Goal: Transaction & Acquisition: Purchase product/service

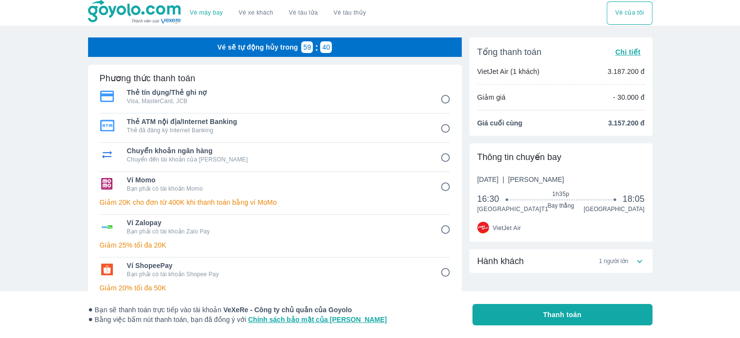
click at [272, 263] on span "Ví ShopeePay" at bounding box center [277, 266] width 300 height 10
radio input "true"
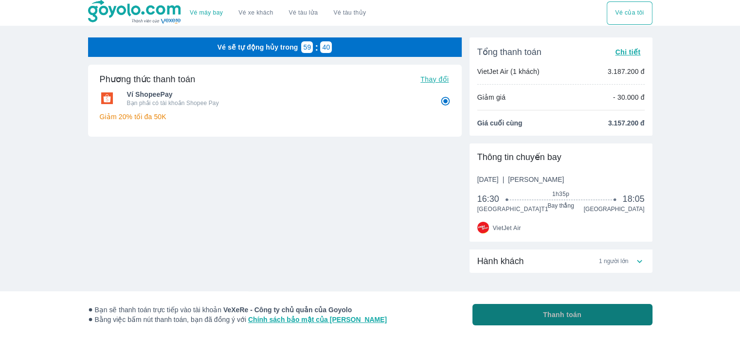
click at [518, 309] on button "Thanh toán" at bounding box center [563, 314] width 180 height 21
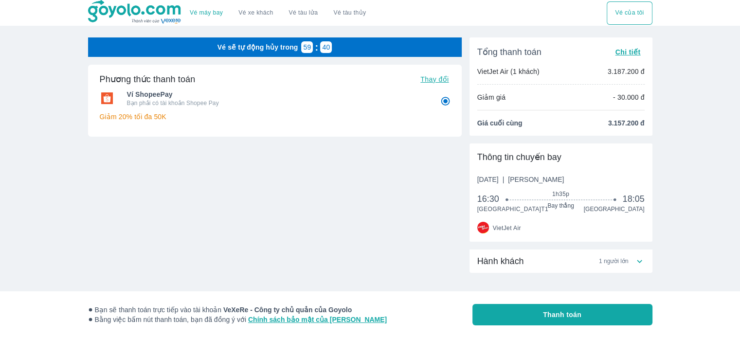
radio input "false"
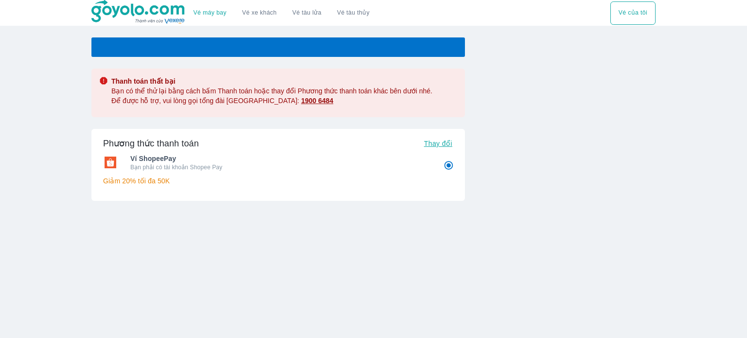
radio input "false"
